Goal: Task Accomplishment & Management: Use online tool/utility

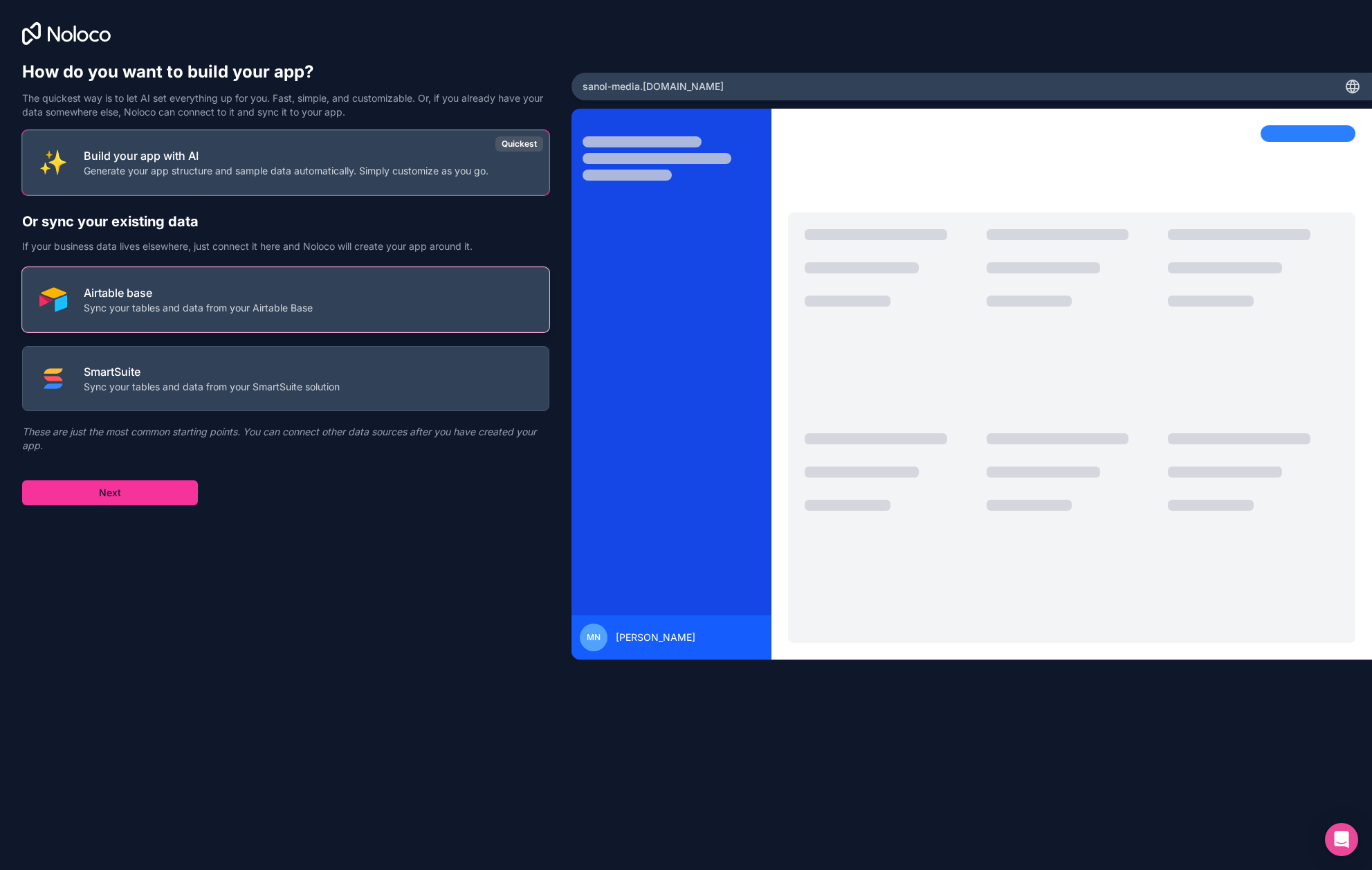
click at [234, 320] on button "Airtable base Sync your tables and data from your Airtable Base" at bounding box center [286, 299] width 528 height 65
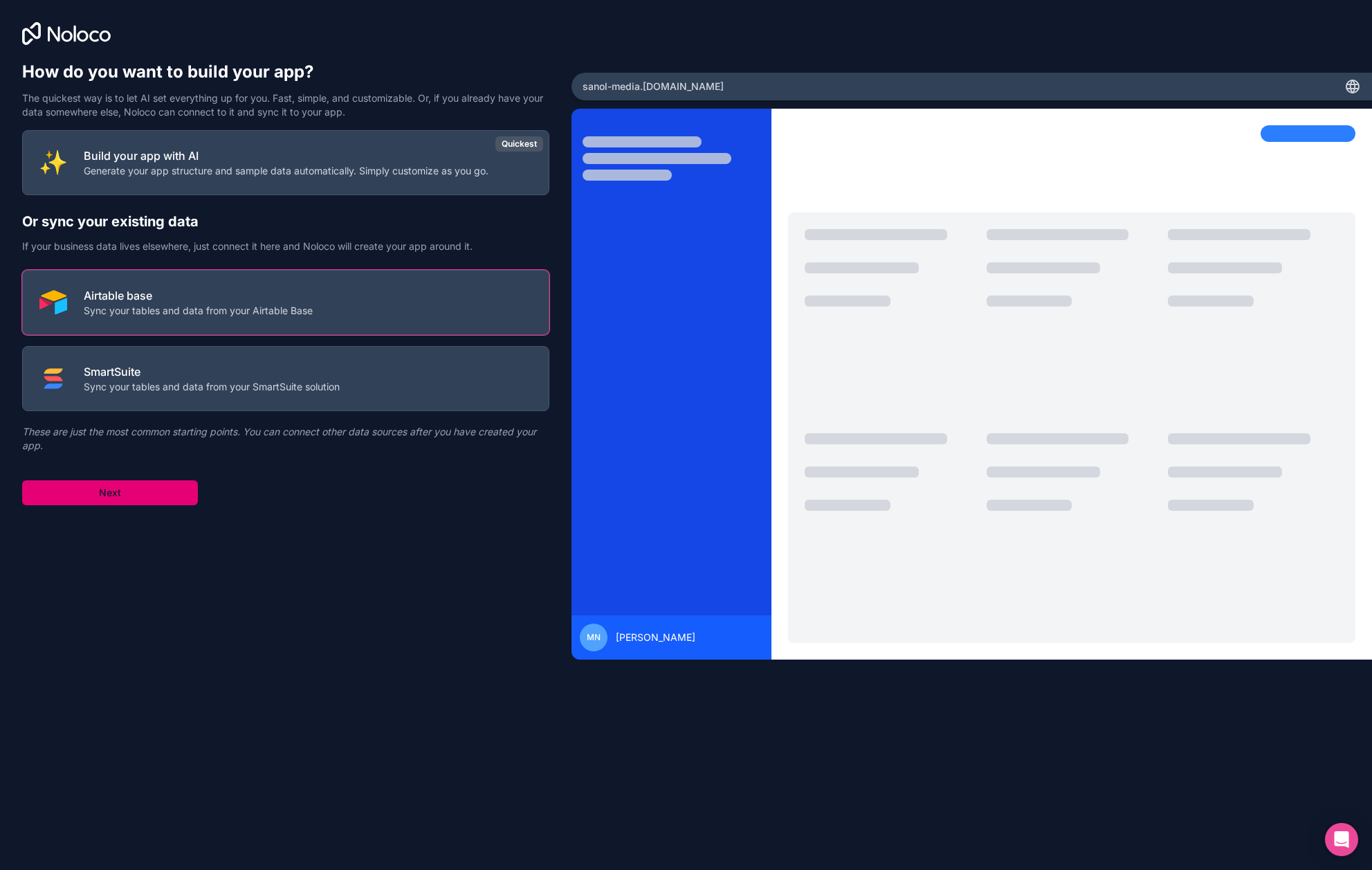
click at [148, 485] on button "Next" at bounding box center [110, 493] width 176 height 24
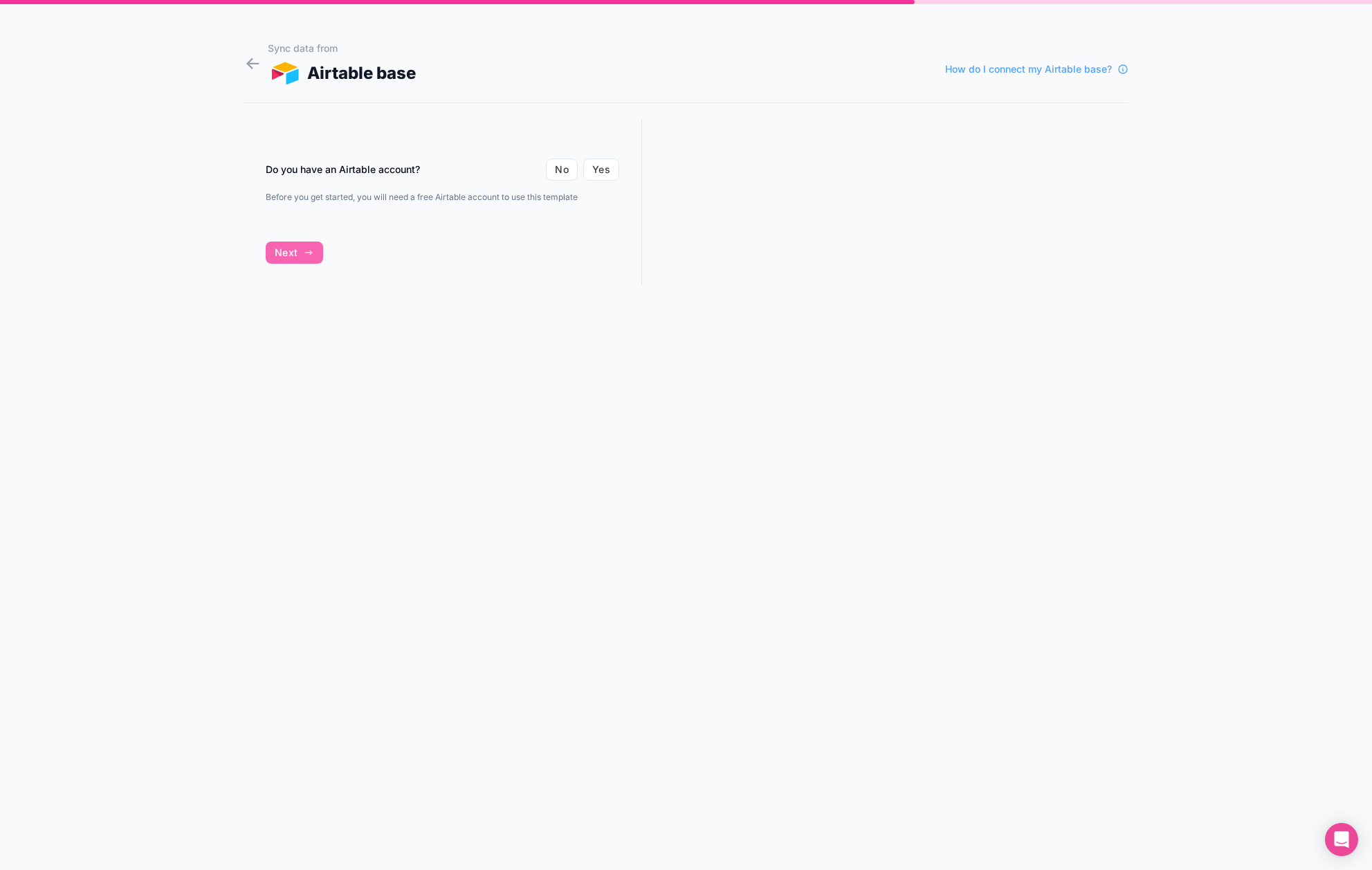
drag, startPoint x: 346, startPoint y: 166, endPoint x: 494, endPoint y: 177, distance: 148.4
click at [460, 176] on div "Do you have an Airtable account? No Yes" at bounding box center [443, 169] width 354 height 23
click at [607, 172] on button "Yes" at bounding box center [601, 169] width 36 height 23
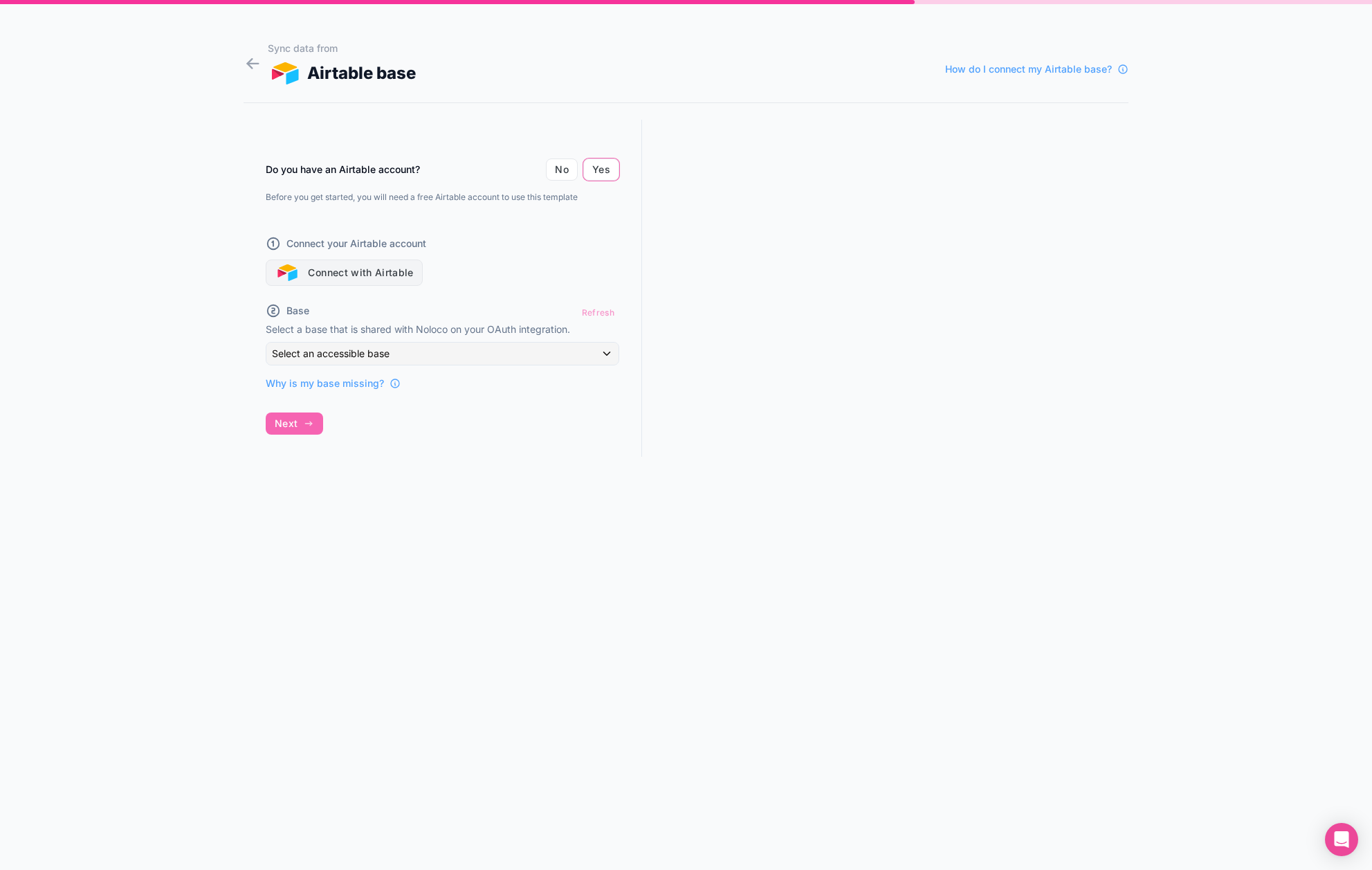
click at [359, 279] on button "Connect with Airtable" at bounding box center [344, 273] width 157 height 26
click at [339, 280] on button "Connect with Airtable" at bounding box center [344, 273] width 157 height 26
click at [783, 378] on div at bounding box center [885, 301] width 486 height 363
